Goal: Transaction & Acquisition: Purchase product/service

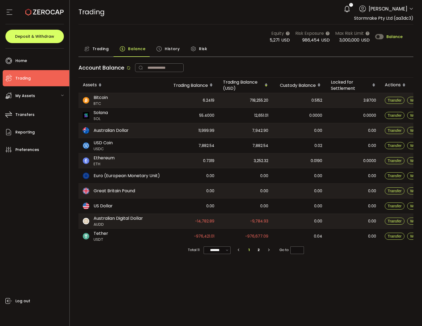
click at [95, 53] on span "Trading" at bounding box center [100, 48] width 16 height 11
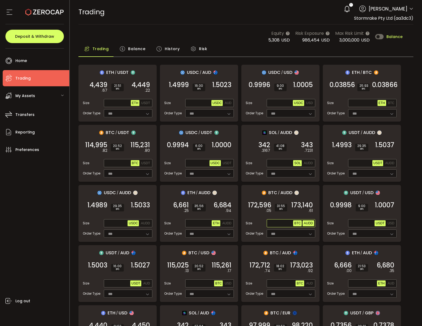
click at [314, 225] on button "AUDD" at bounding box center [307, 223] width 11 height 6
click at [275, 224] on input "text" at bounding box center [281, 224] width 26 height 6
paste input "**********"
type input "**********"
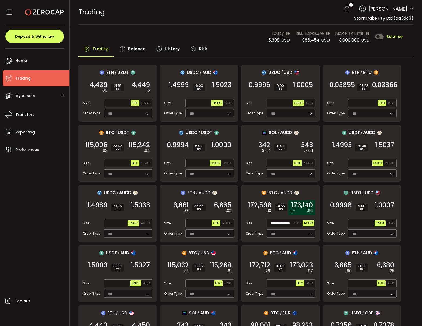
scroll to position [0, 0]
click at [304, 208] on span "173,140" at bounding box center [302, 204] width 22 height 5
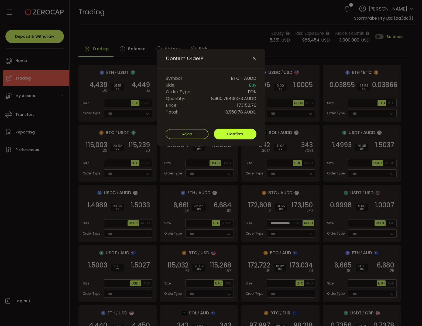
click at [238, 138] on button "Confirm" at bounding box center [235, 134] width 43 height 11
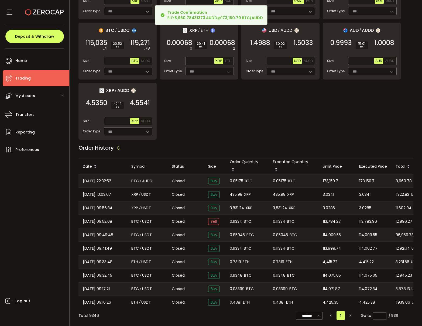
scroll to position [404, 0]
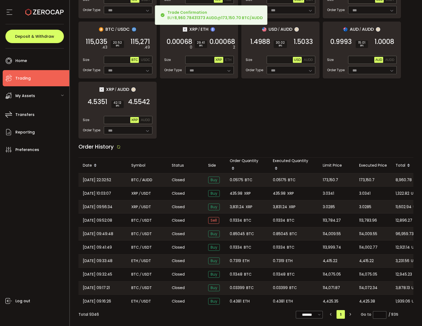
click at [238, 180] on span "0.05175" at bounding box center [236, 180] width 13 height 6
copy span "0.05175"
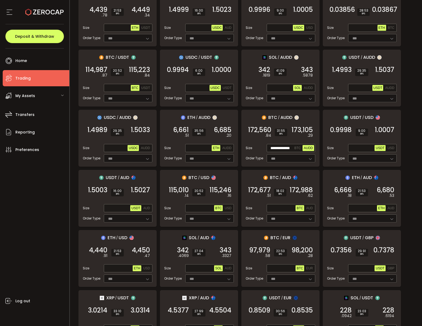
scroll to position [0, 0]
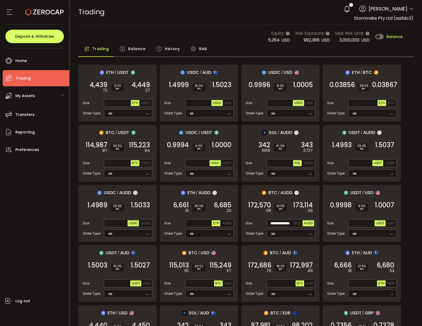
click at [133, 48] on span "Balance" at bounding box center [136, 48] width 17 height 11
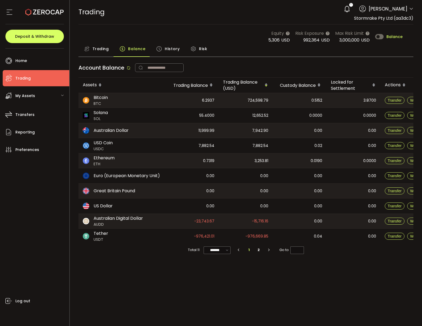
click at [103, 49] on span "Trading" at bounding box center [100, 48] width 16 height 11
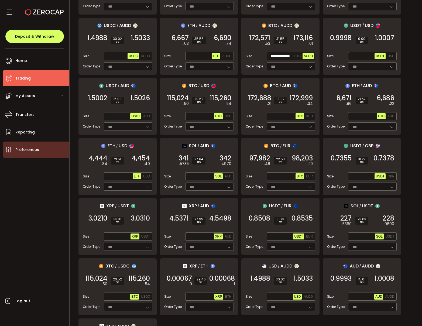
scroll to position [240, 0]
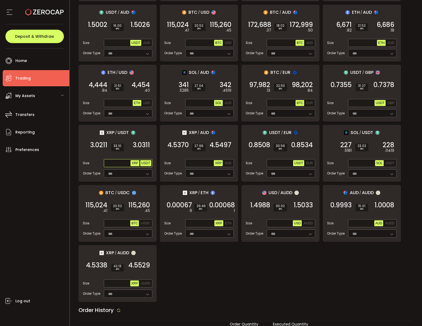
click at [147, 164] on span "USDT" at bounding box center [145, 163] width 9 height 4
click at [113, 163] on input "text" at bounding box center [118, 163] width 26 height 6
paste input "**********"
type input "**********"
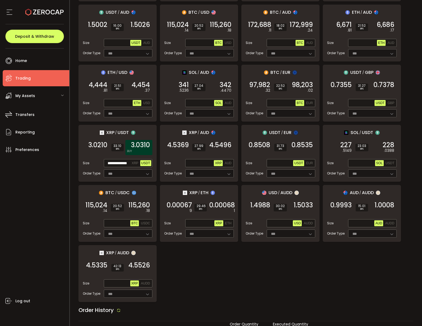
scroll to position [0, 0]
click at [134, 152] on div "3.0310 BUY" at bounding box center [138, 147] width 27 height 15
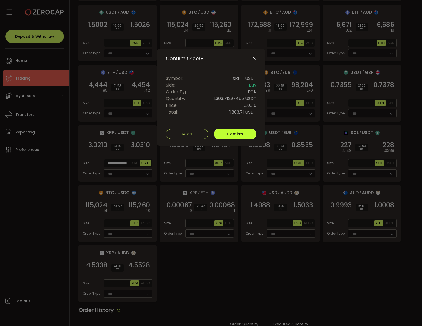
click at [240, 134] on span "Confirm" at bounding box center [235, 133] width 16 height 5
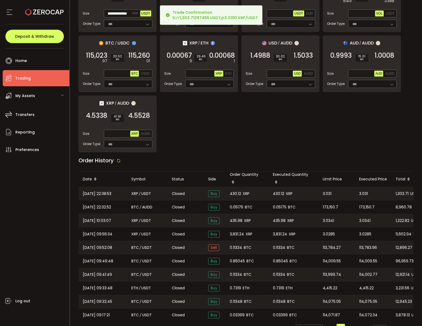
scroll to position [390, 0]
click at [236, 190] on span "430.12" at bounding box center [235, 193] width 11 height 6
copy span "430.12"
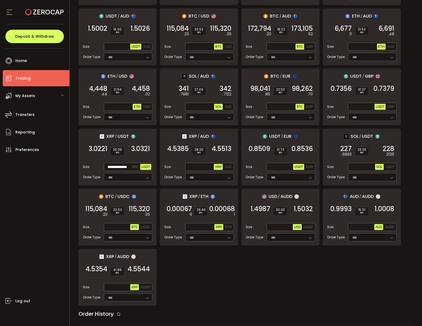
scroll to position [237, 0]
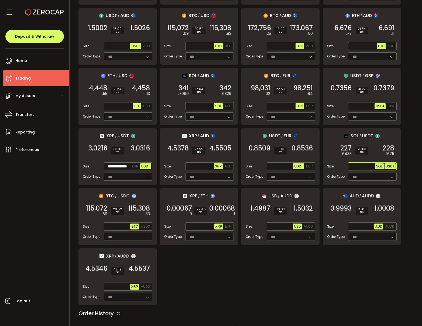
click at [393, 166] on span "USDT" at bounding box center [390, 166] width 9 height 4
click at [356, 168] on input "text" at bounding box center [362, 167] width 26 height 6
paste input "**********"
type input "**********"
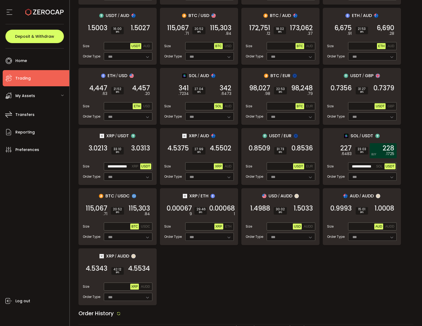
scroll to position [0, 0]
click at [390, 155] on em ".1725" at bounding box center [390, 154] width 9 height 6
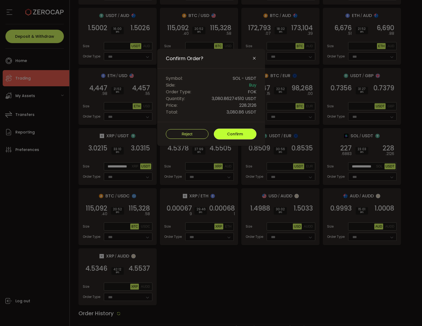
click at [233, 134] on span "Confirm" at bounding box center [235, 133] width 16 height 5
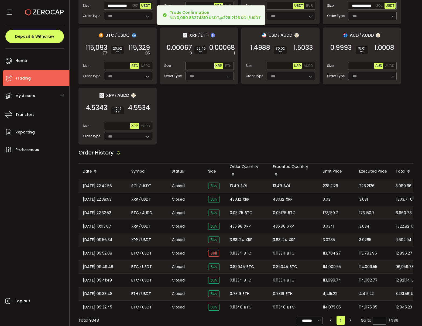
scroll to position [397, 0]
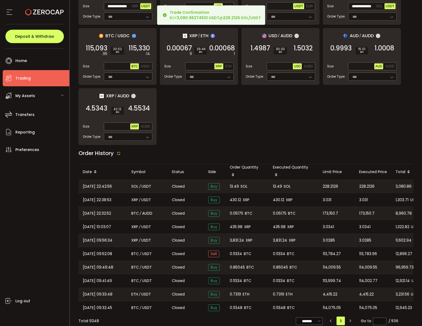
click at [235, 186] on span "13.49" at bounding box center [234, 186] width 9 height 6
copy span "13.49"
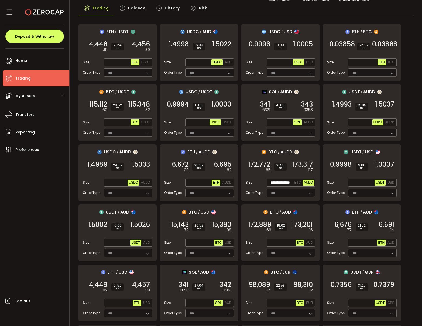
scroll to position [7, 0]
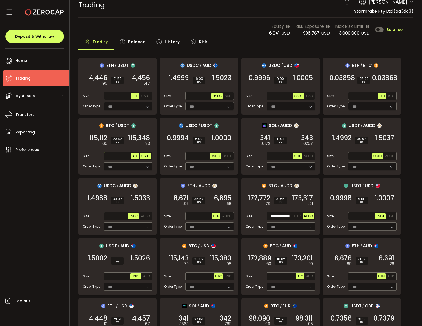
click at [145, 156] on span "USDT" at bounding box center [145, 156] width 9 height 4
click at [112, 157] on input "text" at bounding box center [118, 156] width 26 height 6
paste input "**********"
type input "**********"
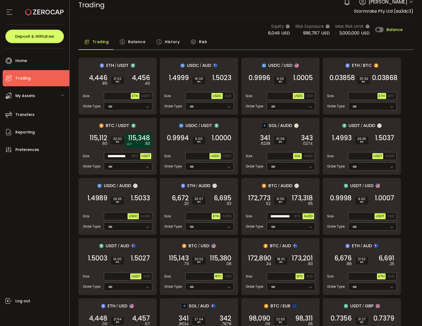
click at [146, 141] on em ".83" at bounding box center [147, 144] width 5 height 6
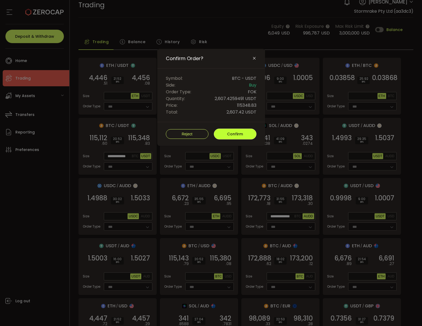
click at [239, 133] on span "Confirm" at bounding box center [235, 133] width 16 height 5
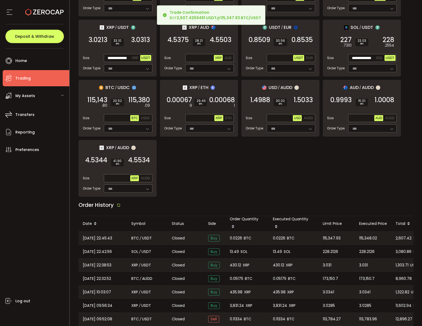
scroll to position [346, 0]
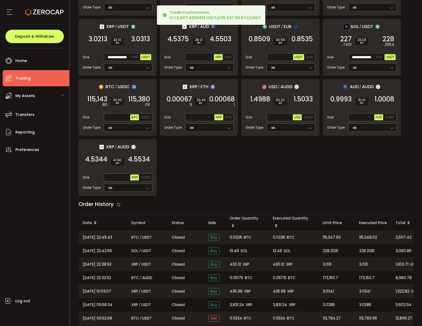
click at [233, 234] on span "0.0226" at bounding box center [236, 237] width 12 height 6
copy span "0.0226"
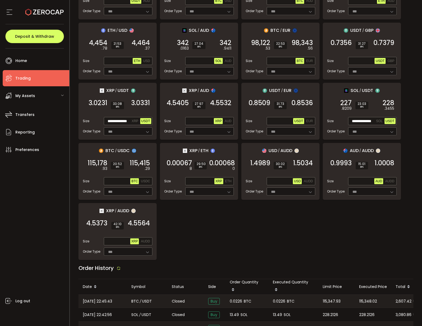
scroll to position [226, 0]
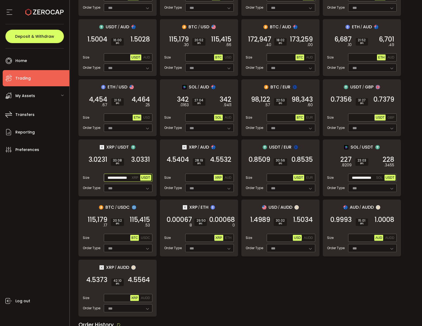
click at [116, 179] on input "**********" at bounding box center [118, 178] width 26 height 6
paste input "text"
type input "**********"
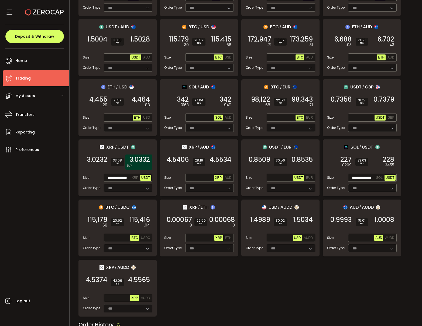
click at [140, 159] on span "3.0332" at bounding box center [139, 159] width 20 height 5
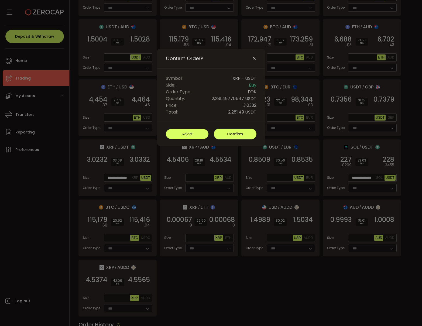
scroll to position [0, 0]
click at [246, 137] on button "Confirm" at bounding box center [235, 134] width 43 height 11
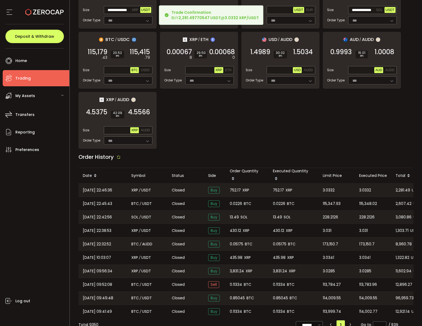
scroll to position [404, 0]
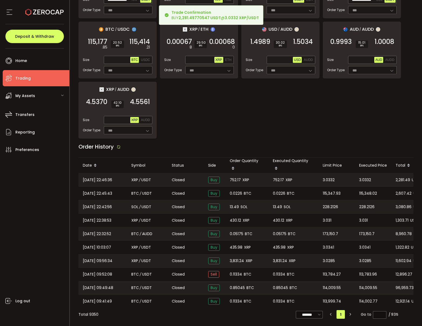
click at [236, 178] on span "752.17" at bounding box center [235, 180] width 11 height 6
copy span "752.17"
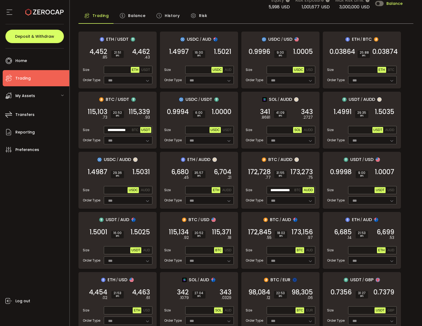
scroll to position [32, 0]
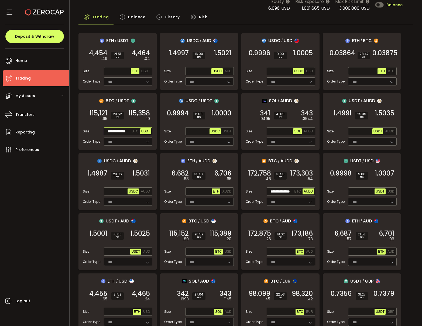
click at [110, 130] on input "**********" at bounding box center [118, 132] width 26 height 6
paste input "**"
type input "**********"
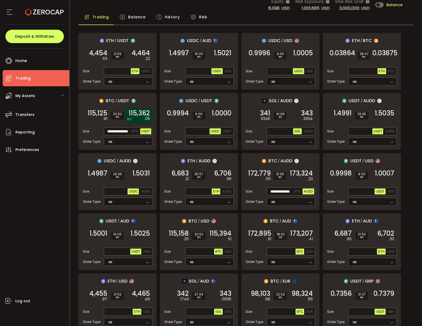
scroll to position [0, 0]
click at [146, 115] on span "115,362" at bounding box center [139, 113] width 21 height 5
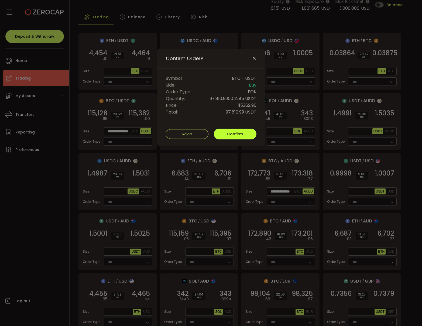
click at [239, 136] on span "Confirm" at bounding box center [235, 133] width 16 height 5
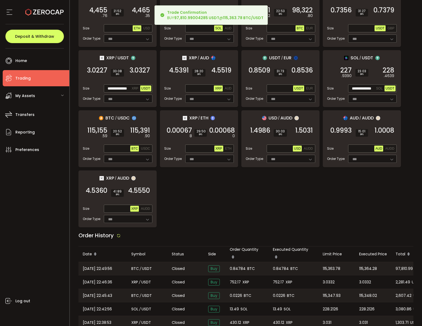
scroll to position [400, 0]
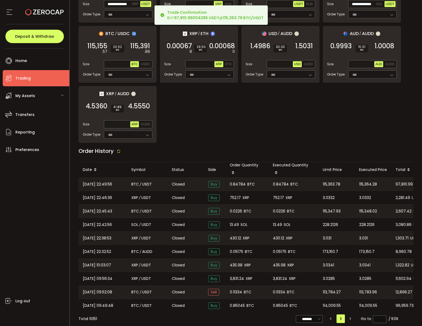
click at [233, 185] on span "0.84784" at bounding box center [238, 184] width 16 height 6
copy span "0.84784"
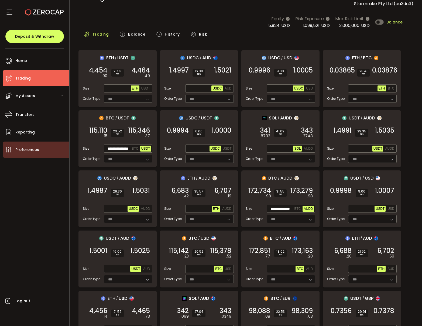
scroll to position [16, 0]
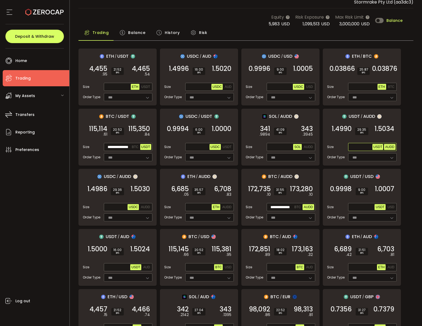
click at [393, 146] on span "AUDD" at bounding box center [389, 147] width 9 height 4
click at [355, 147] on input "text" at bounding box center [360, 147] width 23 height 6
type input "*******"
click at [386, 134] on div "1.5035 BUY" at bounding box center [383, 131] width 27 height 15
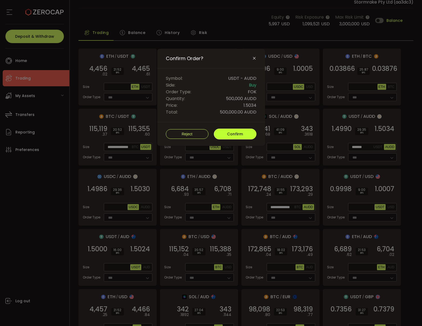
click at [244, 139] on button "Confirm" at bounding box center [235, 134] width 43 height 11
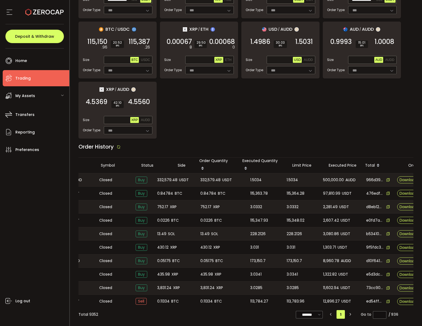
scroll to position [0, 83]
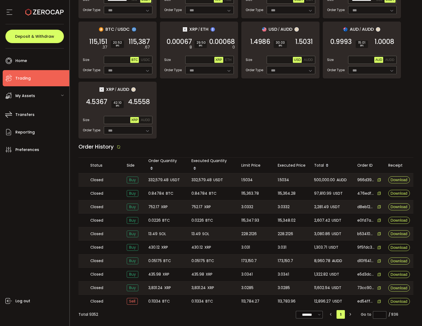
click at [318, 177] on span "500,000.00" at bounding box center [324, 180] width 21 height 6
copy span "500,000.00"
click at [154, 177] on span "332,579.48" at bounding box center [158, 180] width 20 height 6
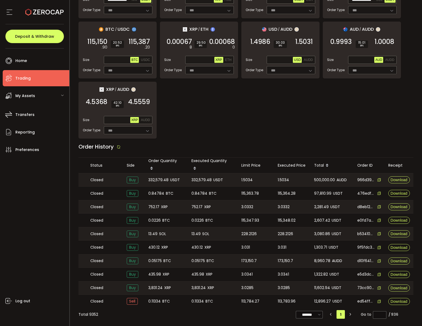
copy span "332,579.48"
click at [246, 179] on span "1.5034" at bounding box center [246, 180] width 11 height 6
copy span "1.5034"
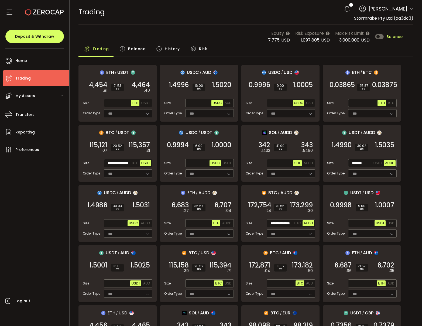
scroll to position [7, 0]
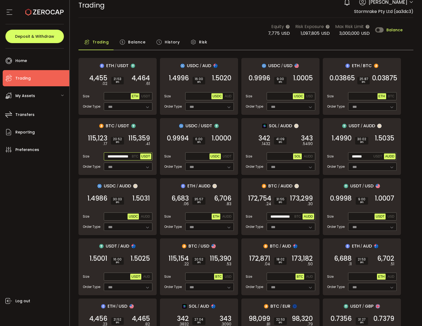
click at [108, 156] on input "**********" at bounding box center [118, 157] width 26 height 6
paste input "text"
click at [137, 141] on span "115,357" at bounding box center [139, 138] width 21 height 5
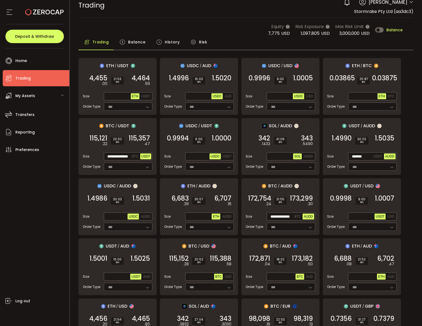
scroll to position [0, 0]
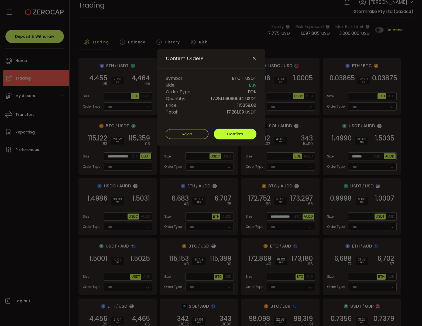
click at [235, 133] on span "Confirm" at bounding box center [235, 133] width 16 height 5
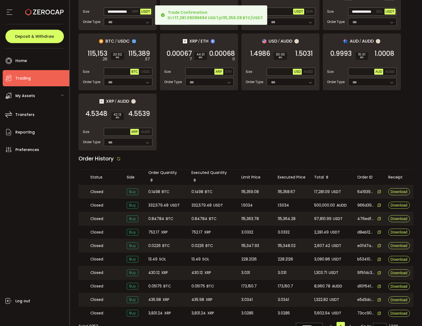
scroll to position [404, 0]
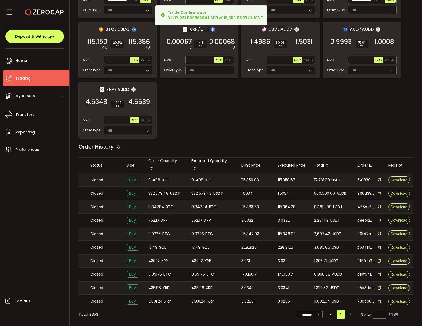
click at [151, 177] on span "0.1498" at bounding box center [154, 180] width 12 height 6
copy span "0.1498"
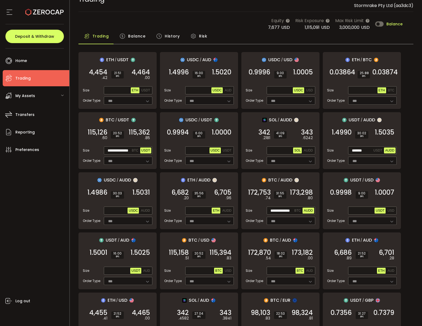
scroll to position [0, 0]
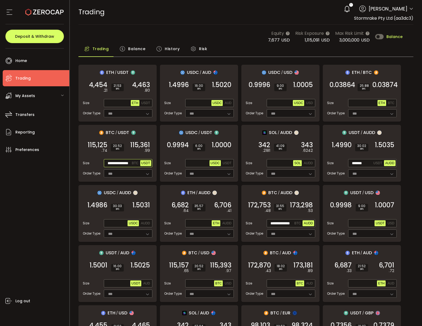
click at [120, 164] on input "**********" at bounding box center [118, 163] width 26 height 6
paste input "text"
type input "**********"
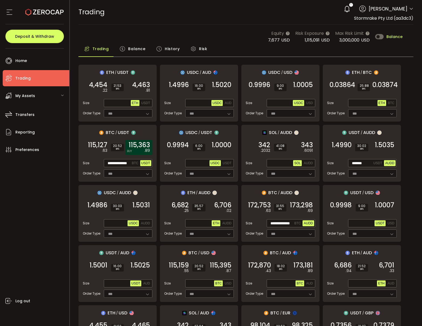
scroll to position [0, 0]
click at [143, 147] on span "115,363" at bounding box center [139, 144] width 21 height 5
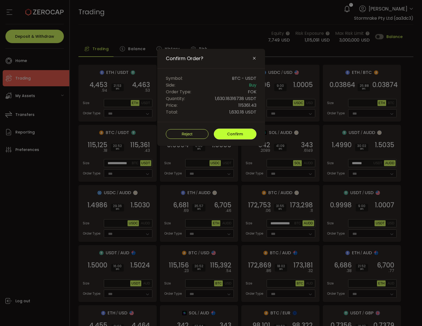
click at [243, 135] on button "Confirm" at bounding box center [235, 134] width 43 height 11
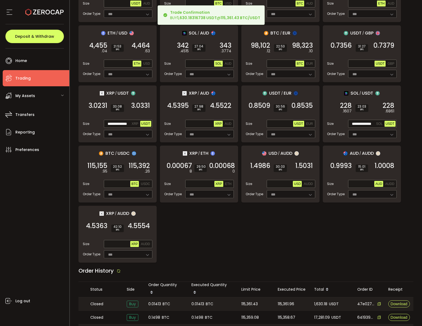
scroll to position [404, 0]
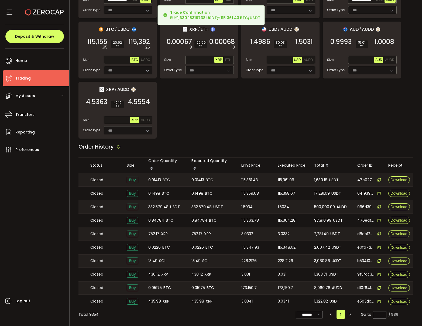
click at [152, 178] on span "0.01413" at bounding box center [154, 180] width 13 height 6
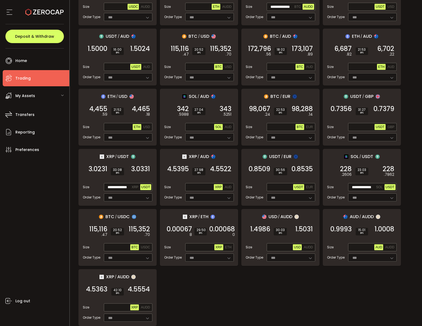
scroll to position [222, 0]
